Goal: Transaction & Acquisition: Purchase product/service

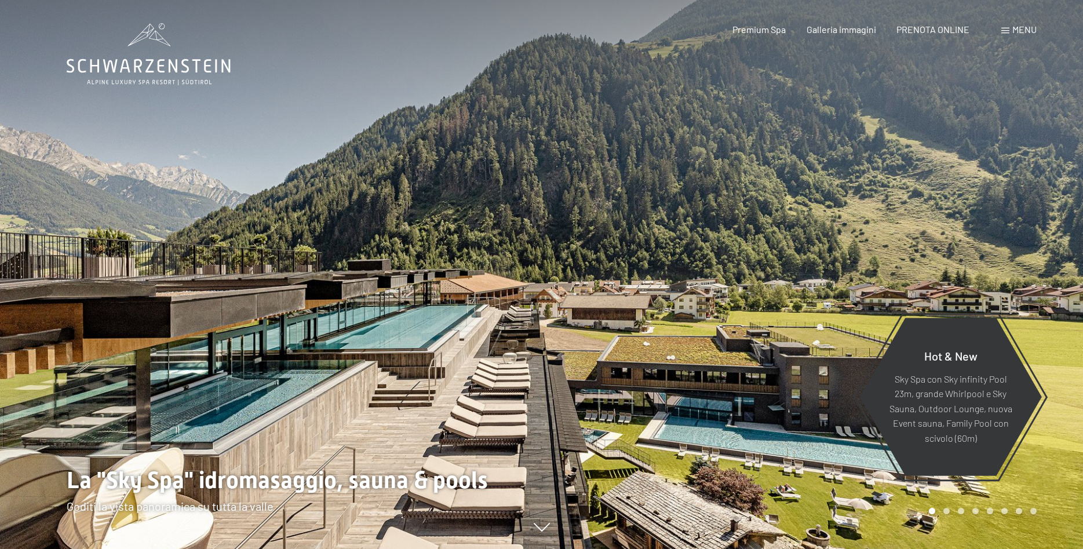
click at [1026, 31] on span "Menu" at bounding box center [1024, 29] width 24 height 11
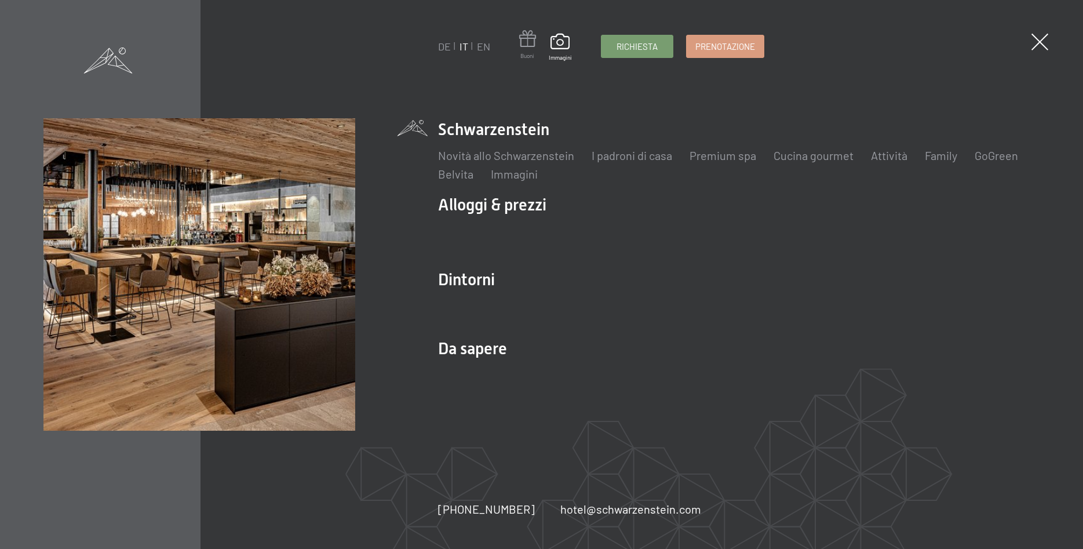
click at [529, 48] on span at bounding box center [527, 40] width 17 height 21
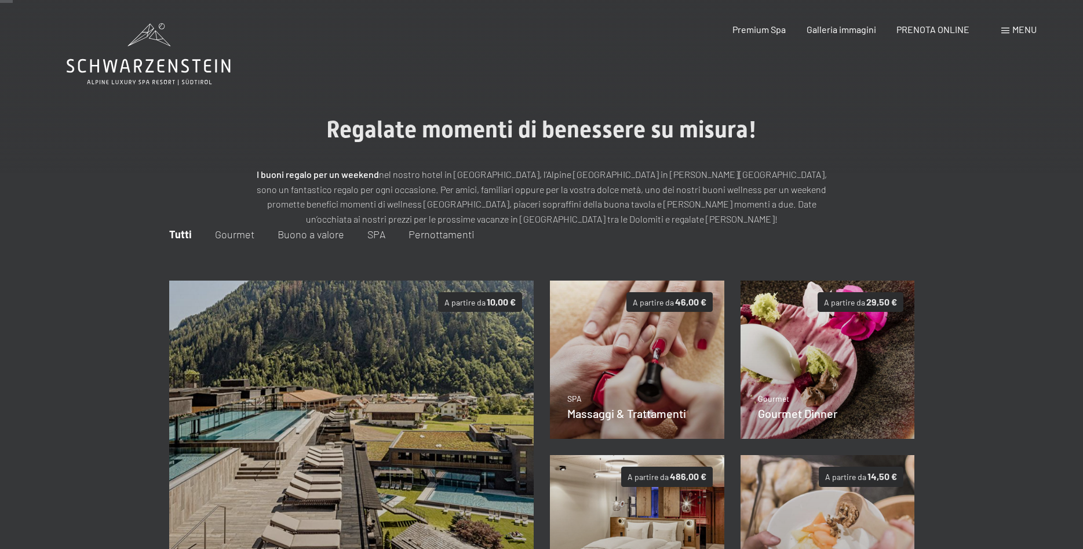
scroll to position [177, 0]
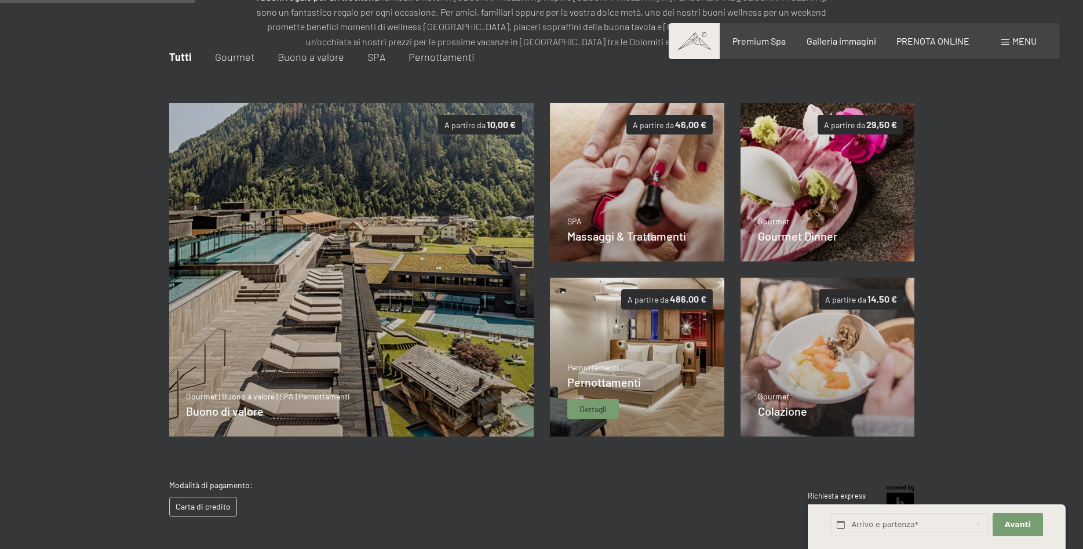
click at [598, 408] on span "Dettagli" at bounding box center [592, 409] width 27 height 12
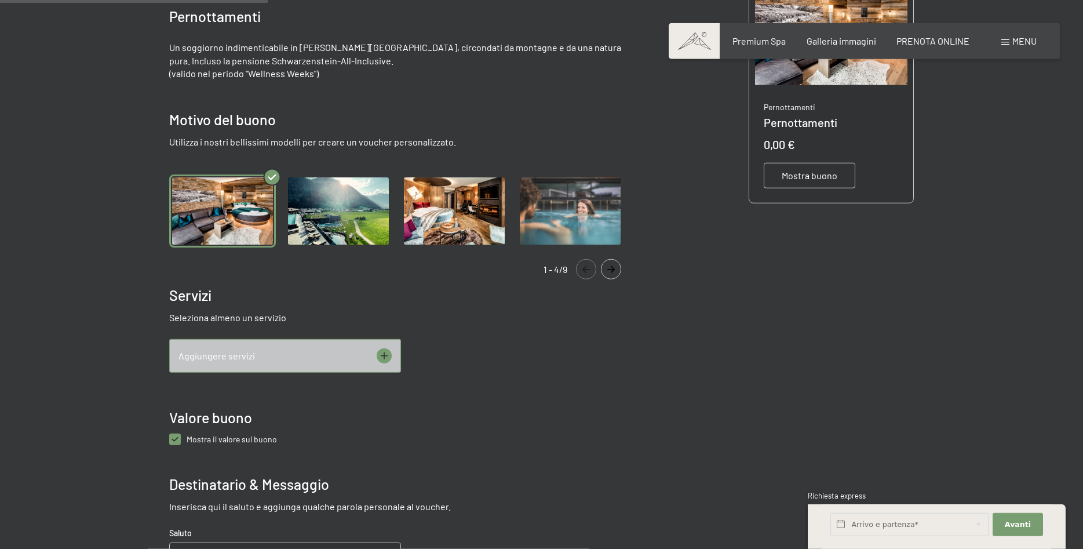
scroll to position [345, 0]
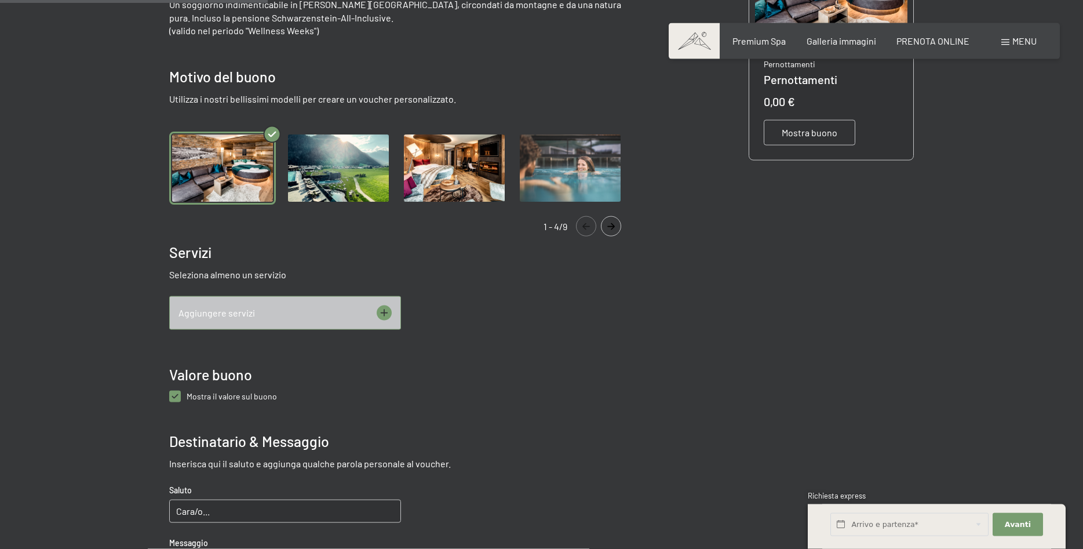
click at [344, 170] on img "Gallery" at bounding box center [338, 168] width 107 height 74
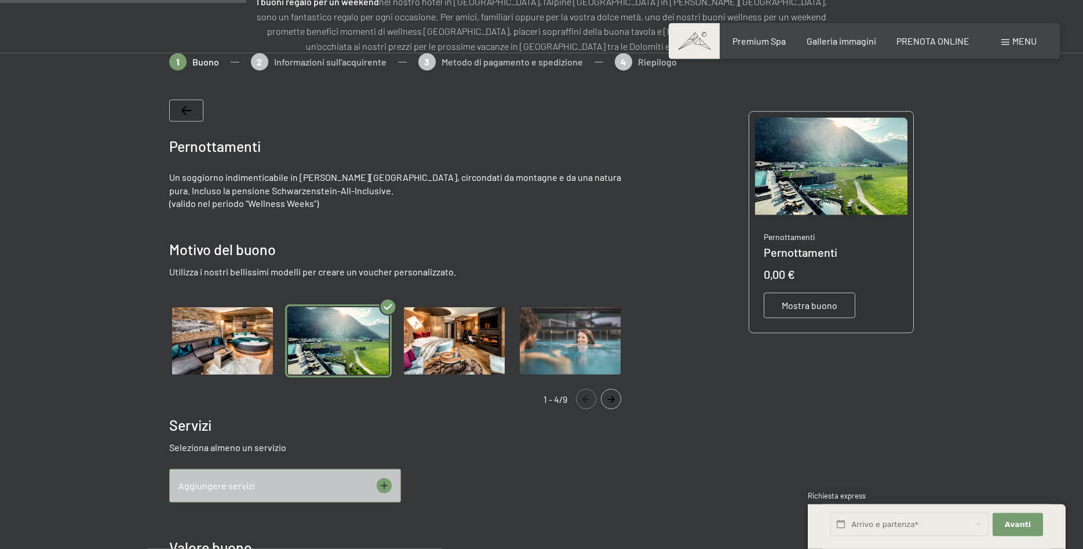
scroll to position [168, 0]
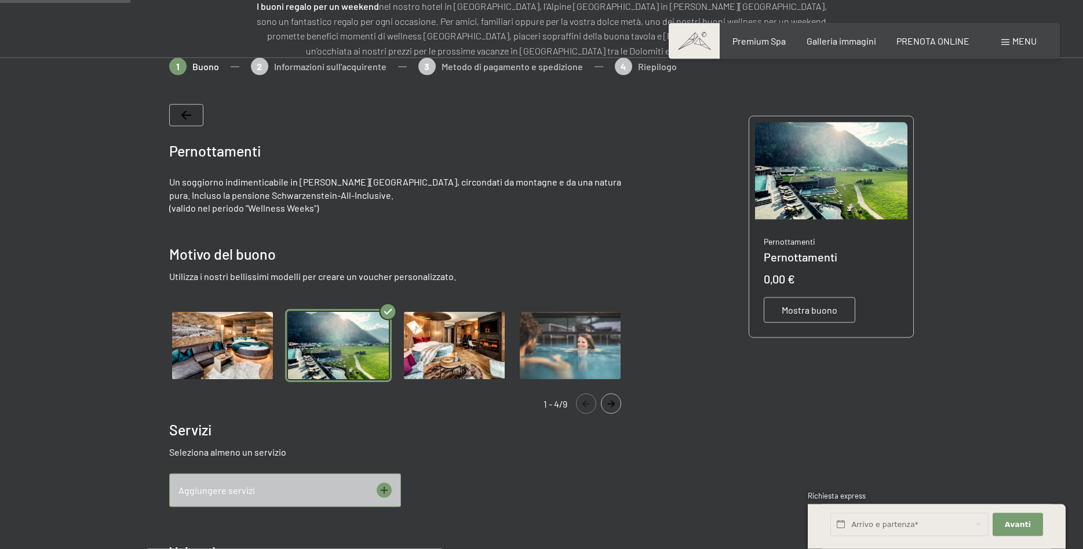
click at [612, 400] on icon "Navigate to next slide" at bounding box center [610, 403] width 19 height 7
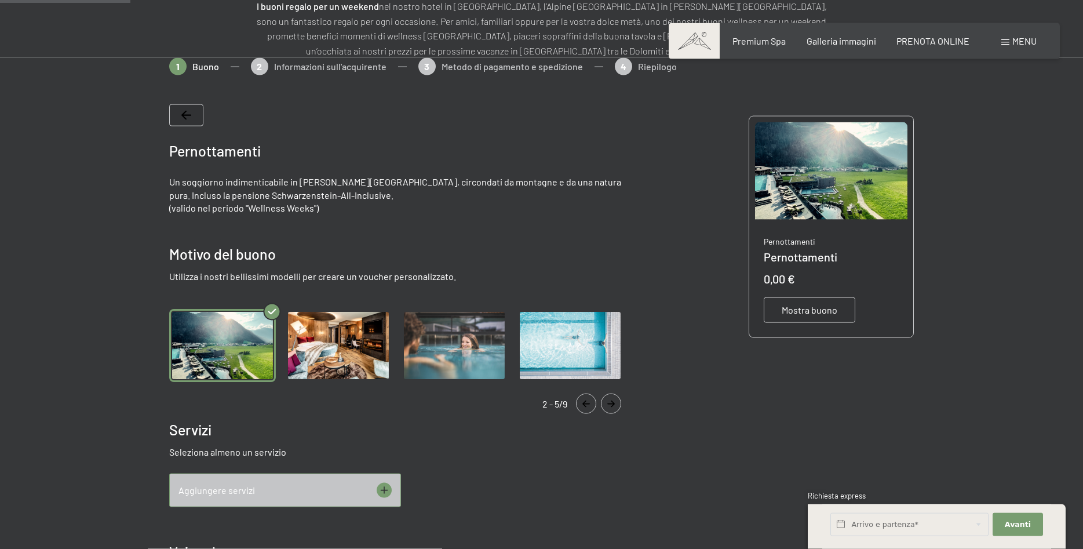
click at [612, 400] on icon "Navigate to next slide" at bounding box center [610, 403] width 19 height 7
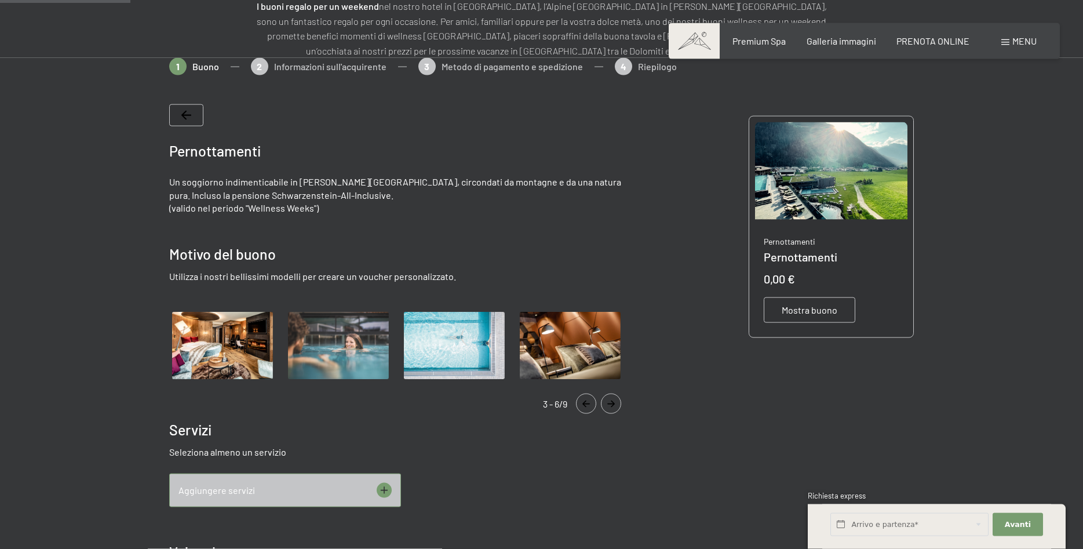
click at [612, 400] on icon "Navigate to next slide" at bounding box center [610, 403] width 19 height 7
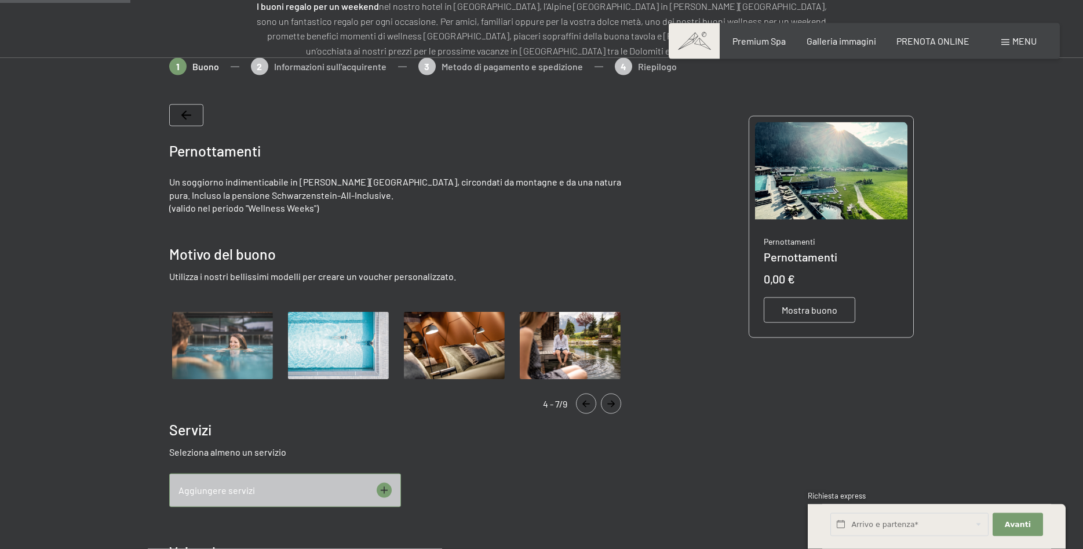
click at [612, 400] on icon "Navigate to next slide" at bounding box center [610, 403] width 19 height 7
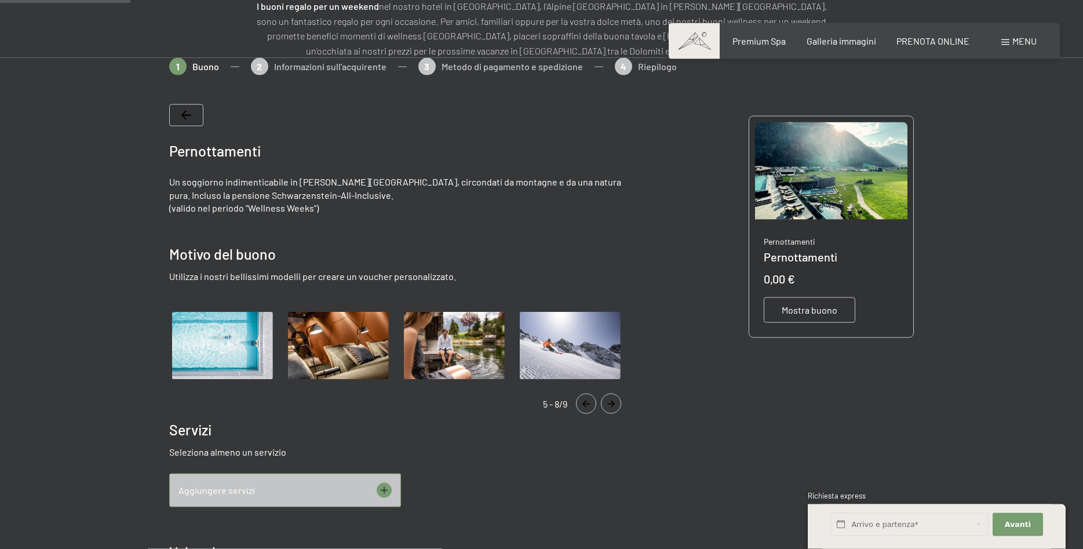
click at [612, 400] on icon "Navigate to next slide" at bounding box center [610, 403] width 19 height 7
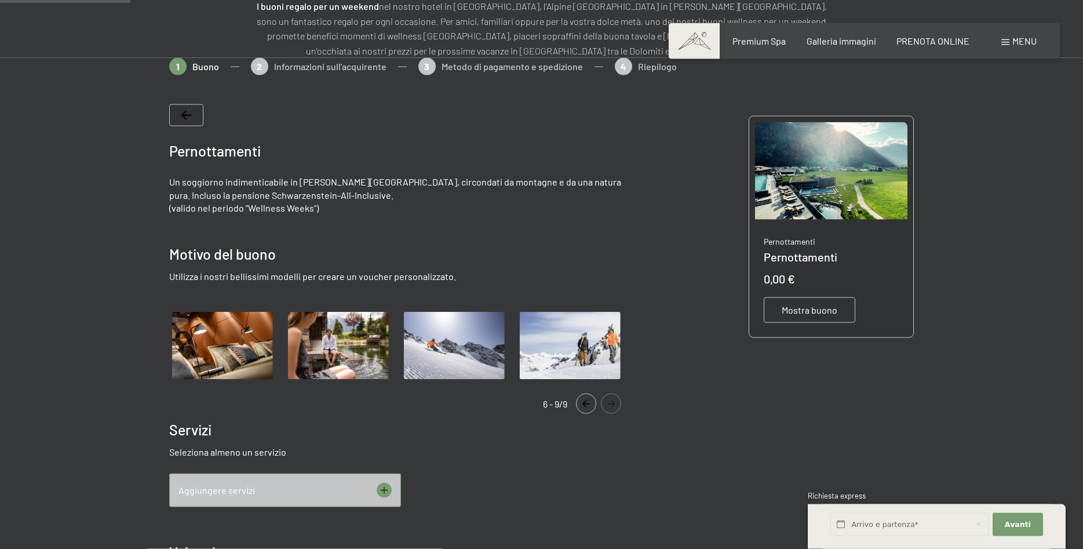
click at [612, 400] on icon "Navigate to next slide" at bounding box center [610, 403] width 19 height 7
click at [611, 401] on icon "Navigate to next slide" at bounding box center [610, 403] width 19 height 7
click at [586, 407] on button "Navigate to previous slide" at bounding box center [586, 403] width 20 height 20
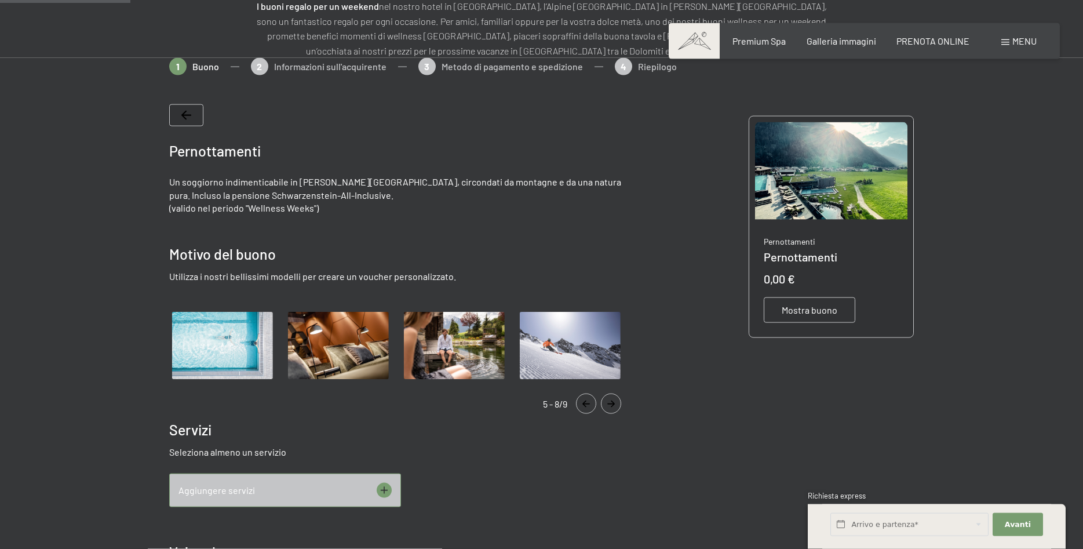
click at [586, 407] on button "Navigate to previous slide" at bounding box center [586, 403] width 20 height 20
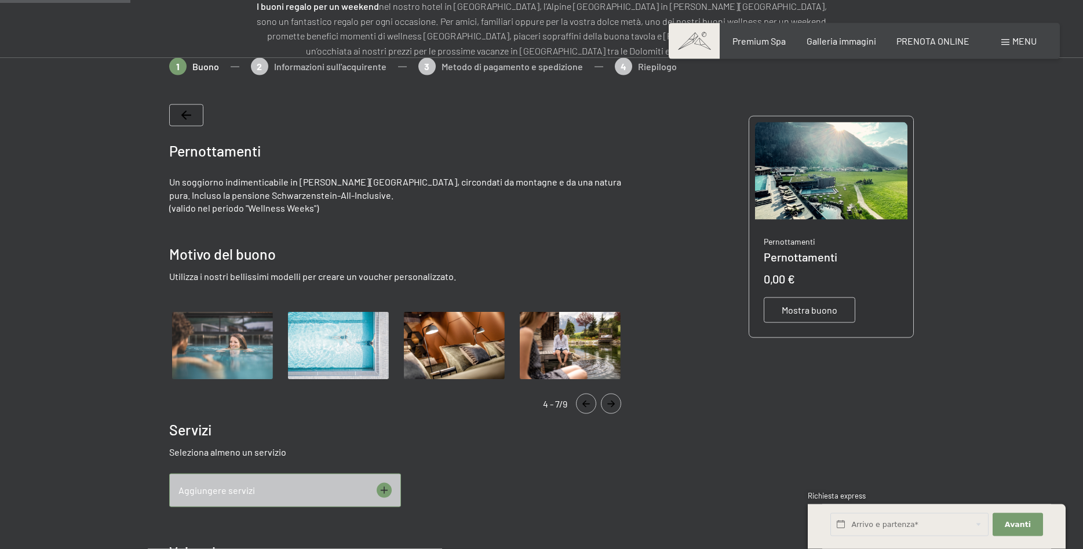
click at [586, 407] on button "Navigate to previous slide" at bounding box center [586, 403] width 20 height 20
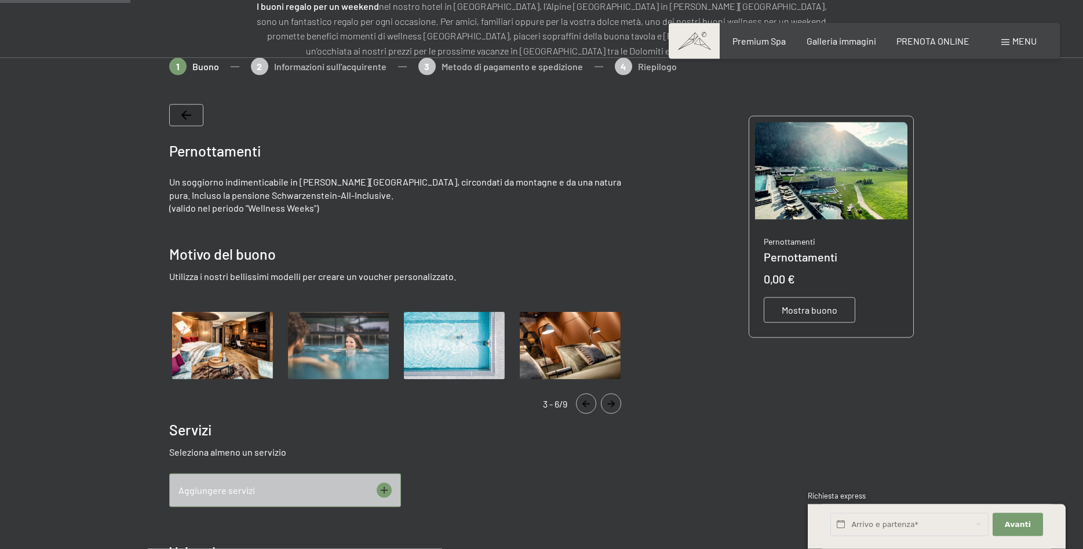
click at [586, 407] on button "Navigate to previous slide" at bounding box center [586, 403] width 20 height 20
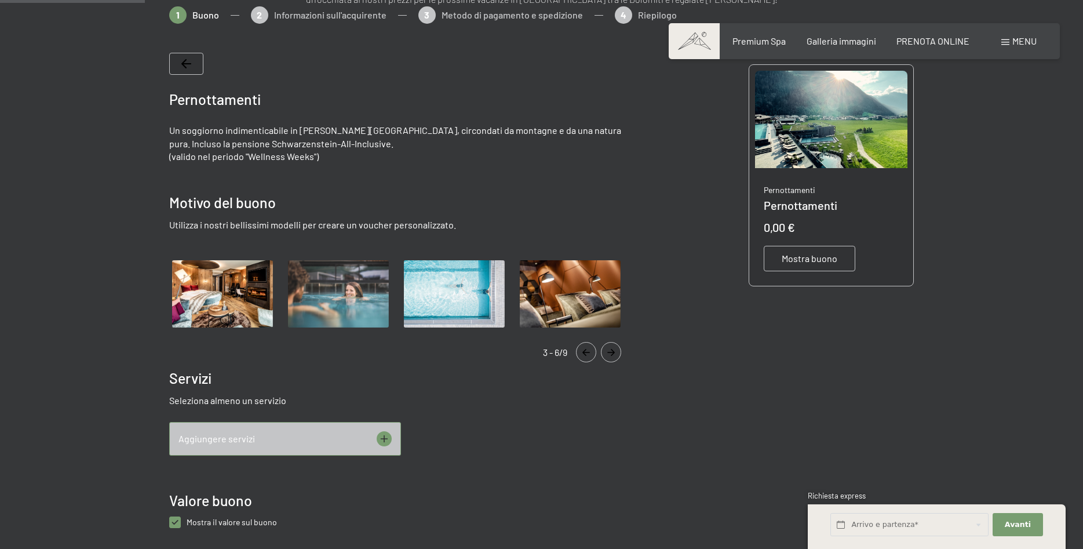
scroll to position [227, 0]
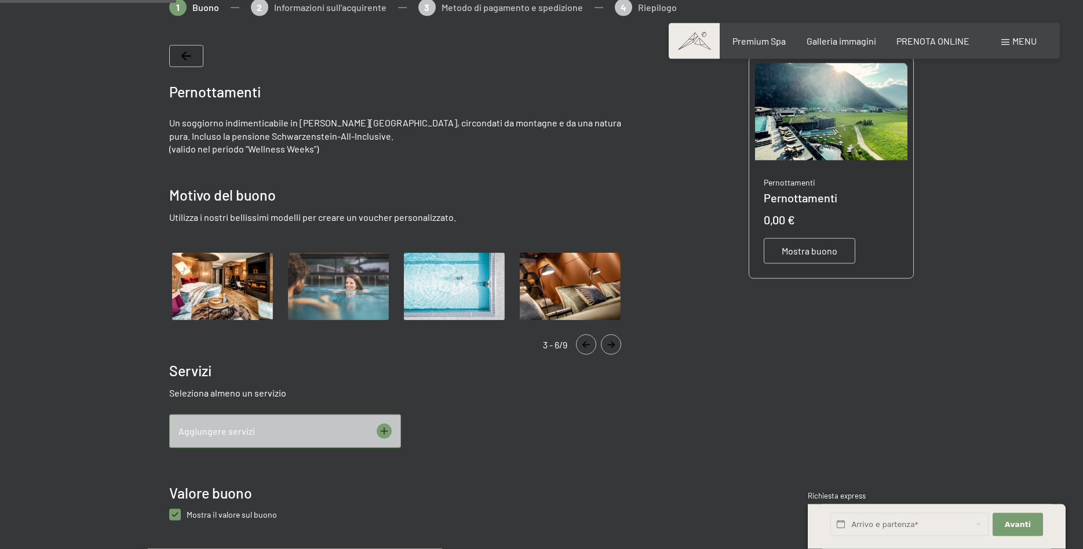
click at [388, 428] on icon at bounding box center [384, 430] width 15 height 15
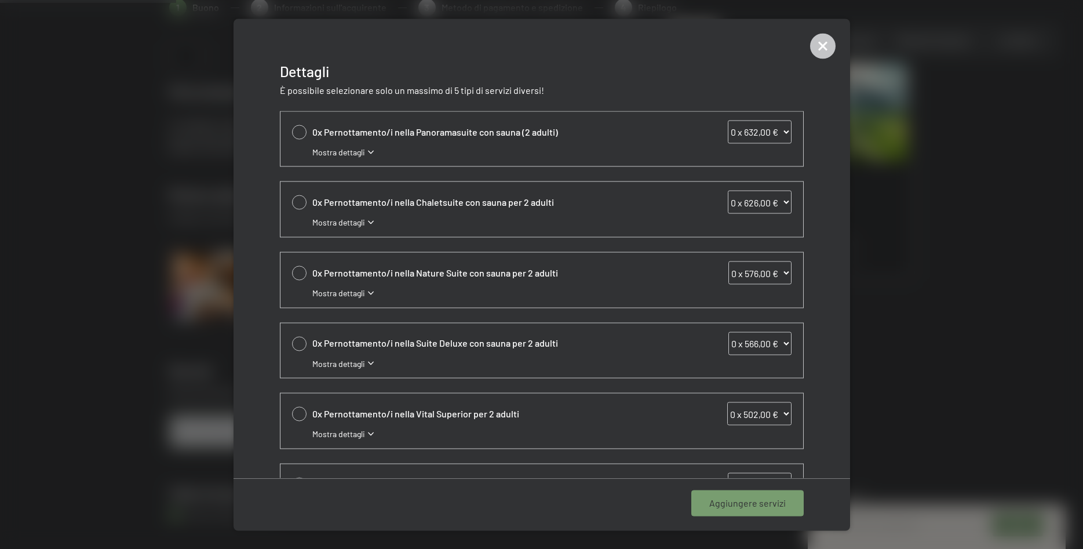
click at [298, 339] on div at bounding box center [299, 343] width 14 height 14
select select "1"
click at [728, 331] on select "0 x 566,00 € 1 x 566,00 € 2 x 566,00 € 3 x 566,00 € 4 x 566,00 € 5 x 566,00 € 6…" at bounding box center [759, 342] width 63 height 23
click at [784, 346] on select "0 x 566,00 € 1 x 566,00 € 2 x 566,00 € 3 x 566,00 € 4 x 566,00 € 5 x 566,00 € 6…" at bounding box center [759, 342] width 63 height 23
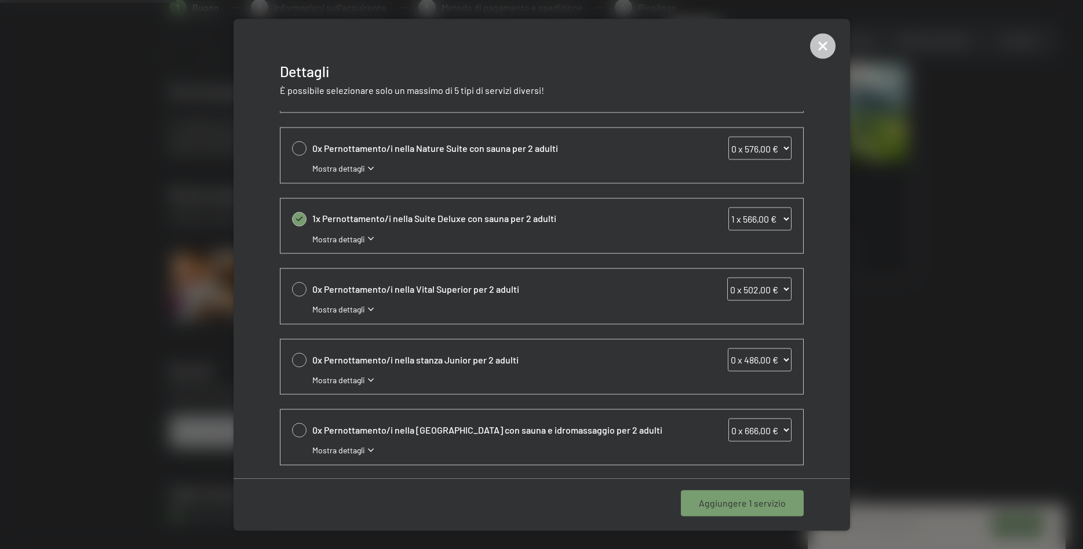
scroll to position [167, 0]
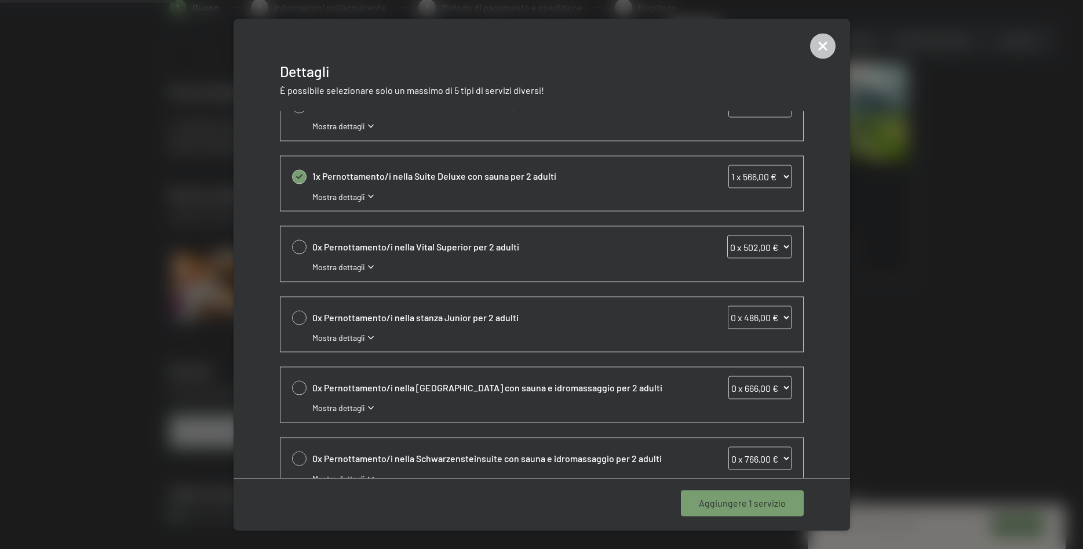
click at [348, 201] on span "Mostra dettagli" at bounding box center [338, 197] width 53 height 12
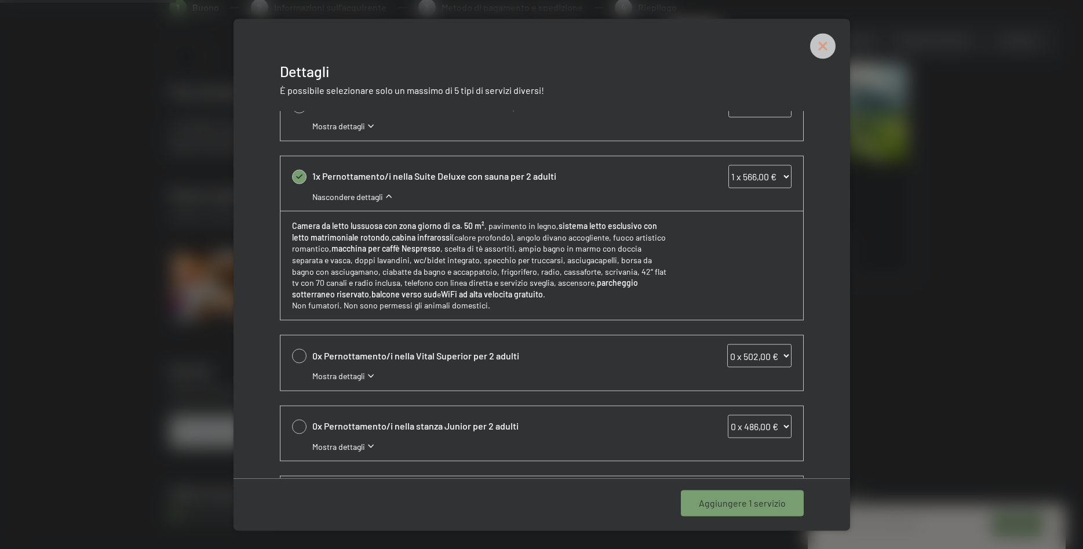
click at [820, 43] on icon at bounding box center [823, 46] width 12 height 12
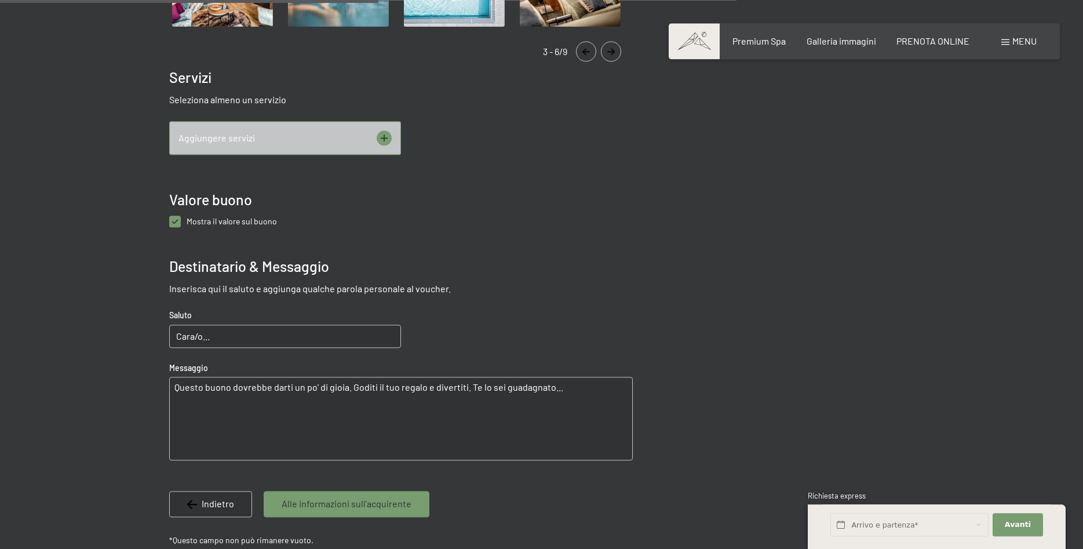
scroll to position [523, 0]
